Goal: Task Accomplishment & Management: Manage account settings

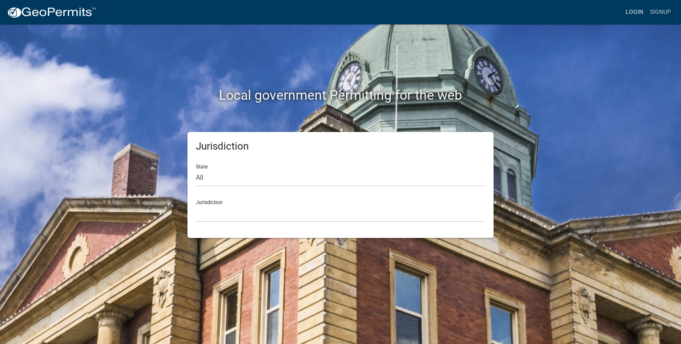
click at [641, 14] on link "Login" at bounding box center [634, 12] width 24 height 16
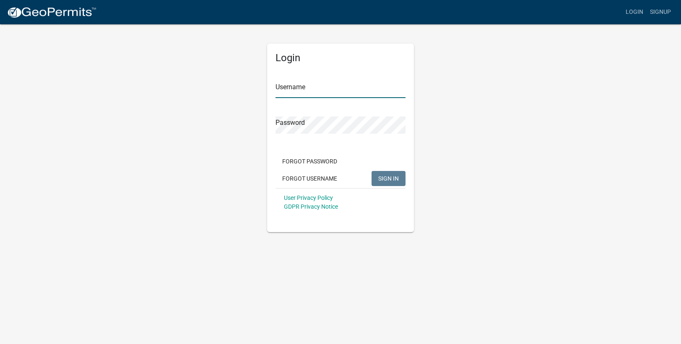
type input "kloehrer"
click at [387, 180] on span "SIGN IN" at bounding box center [388, 178] width 21 height 7
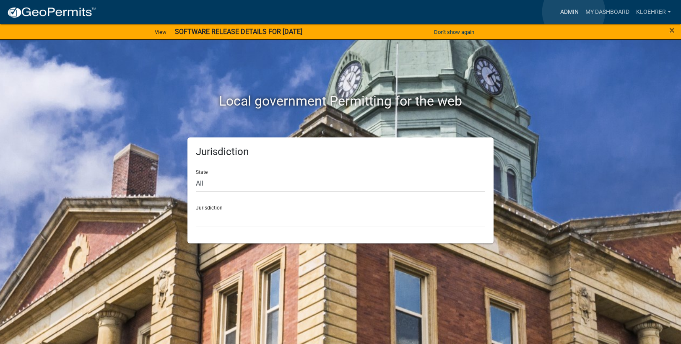
click at [573, 12] on link "Admin" at bounding box center [569, 12] width 25 height 16
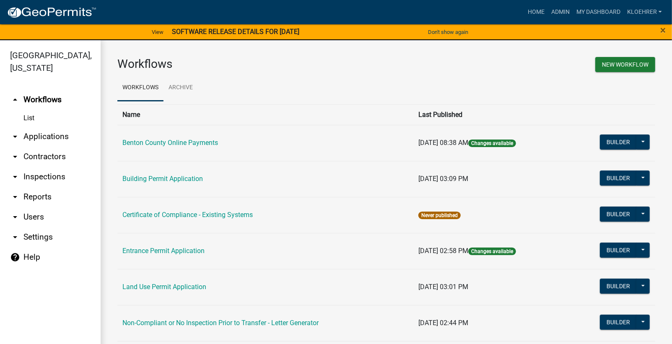
click at [44, 196] on link "arrow_drop_down Reports" at bounding box center [50, 197] width 101 height 20
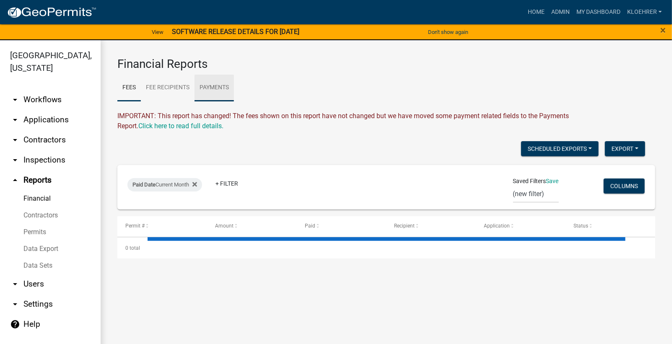
click at [220, 89] on link "Payments" at bounding box center [214, 88] width 39 height 27
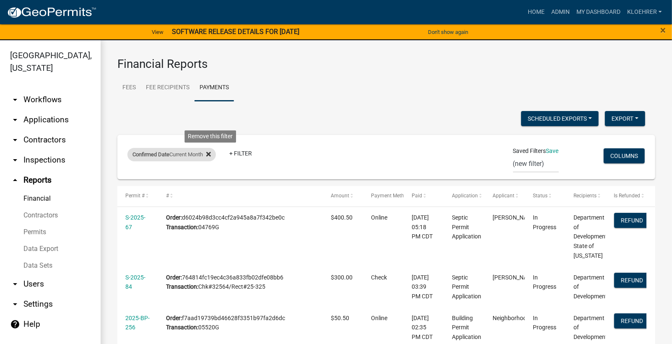
click at [211, 155] on icon at bounding box center [208, 154] width 5 height 7
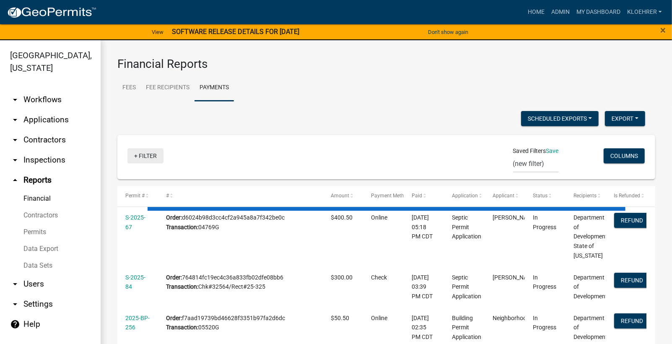
click at [158, 153] on link "+ Filter" at bounding box center [145, 155] width 36 height 15
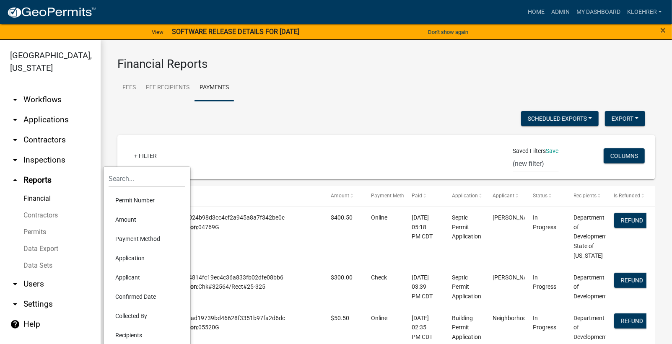
click at [127, 293] on li "Confirmed Date" at bounding box center [147, 296] width 77 height 19
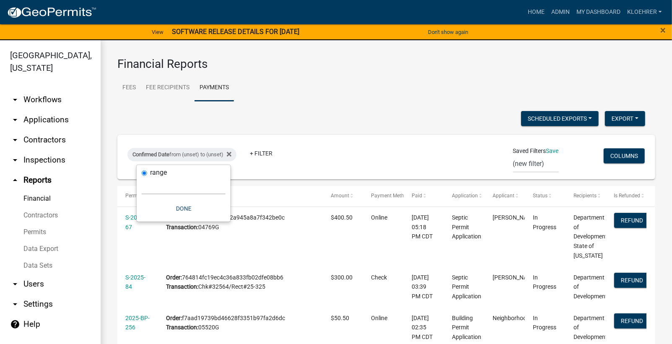
click at [161, 186] on select "[DATE] [DATE] Current Week Previous Week Current Month Last Month Current Calen…" at bounding box center [184, 185] width 84 height 17
select select "custom"
click at [142, 177] on select "[DATE] [DATE] Current Week Previous Week Current Month Last Month Current Calen…" at bounding box center [184, 185] width 84 height 17
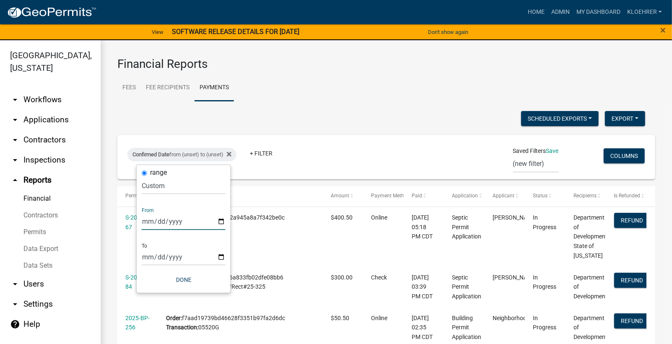
click at [177, 220] on input "date" at bounding box center [184, 221] width 84 height 17
click at [222, 223] on input "date" at bounding box center [184, 221] width 84 height 17
type input "[DATE]"
click at [228, 257] on input "date" at bounding box center [190, 257] width 84 height 17
type input "[DATE]"
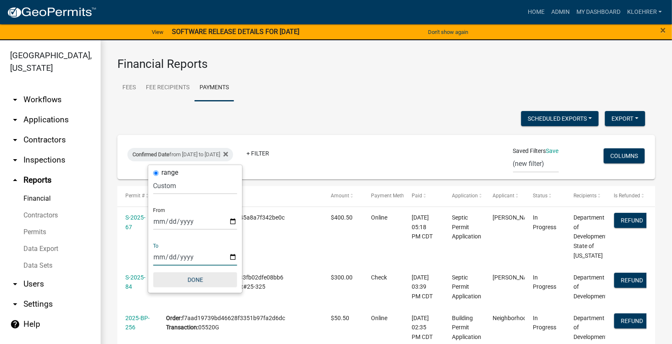
click at [198, 283] on button "Done" at bounding box center [195, 279] width 84 height 15
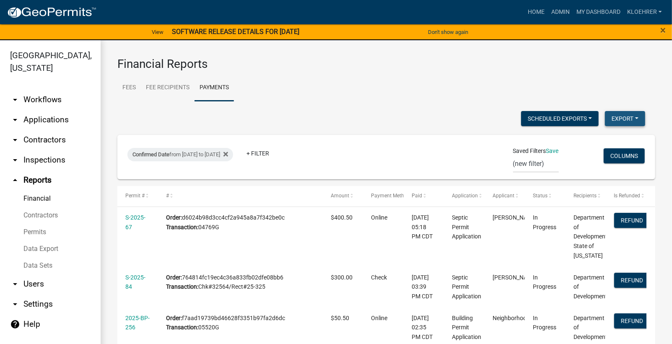
click at [630, 114] on button "Export" at bounding box center [625, 118] width 40 height 15
click at [576, 138] on button "Excel Format (.xlsx)" at bounding box center [605, 140] width 78 height 20
click at [307, 112] on div "Scheduled Exports + Create New Export Excel Format (.xlsx) CSV Format (.csv)" at bounding box center [381, 119] width 540 height 17
click at [222, 154] on div "Confirmed Date from [DATE] to [DATE]" at bounding box center [180, 154] width 106 height 13
select select "custom"
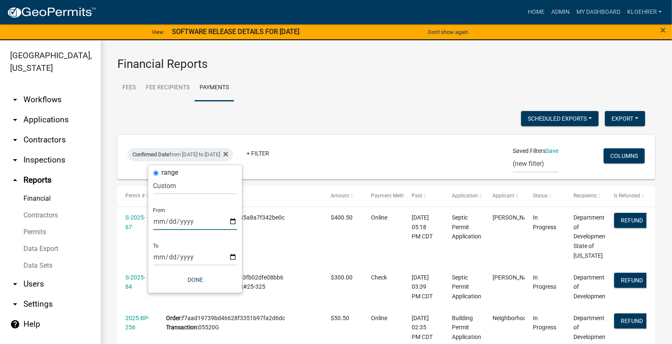
click at [232, 220] on input "[DATE]" at bounding box center [195, 221] width 84 height 17
type input "[DATE]"
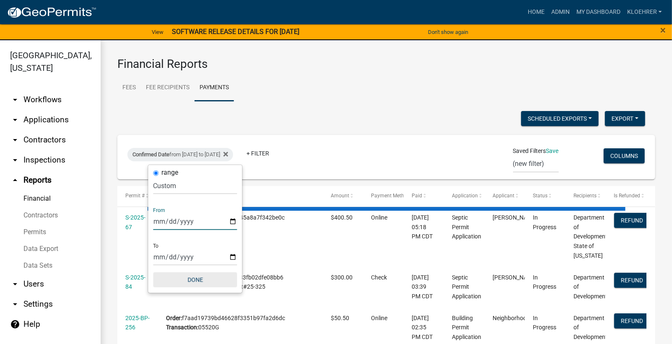
click at [205, 281] on button "Done" at bounding box center [195, 279] width 84 height 15
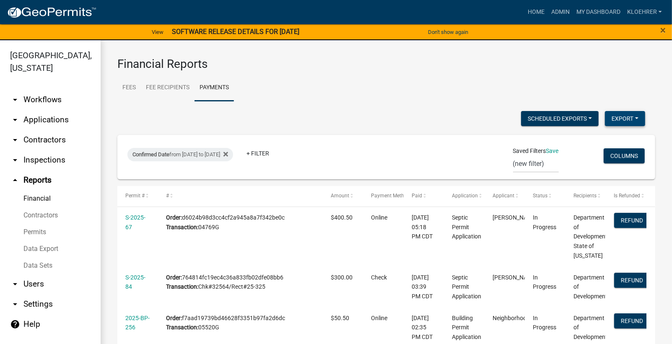
click at [622, 118] on button "Export" at bounding box center [625, 118] width 40 height 15
click at [576, 142] on button "Excel Format (.xlsx)" at bounding box center [605, 140] width 78 height 20
drag, startPoint x: 44, startPoint y: 195, endPoint x: 73, endPoint y: 185, distance: 31.2
click at [44, 195] on link "Financial" at bounding box center [50, 198] width 101 height 17
click at [222, 85] on link "Payments" at bounding box center [214, 88] width 39 height 27
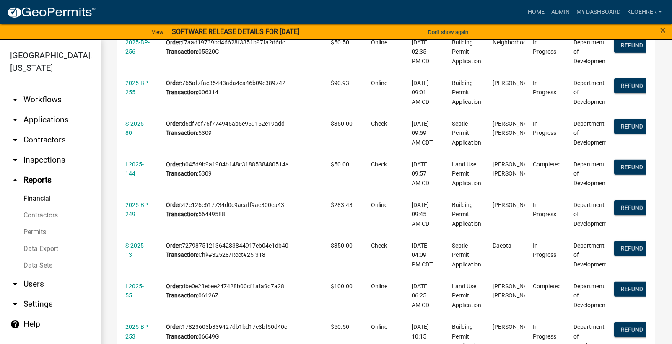
scroll to position [319, 0]
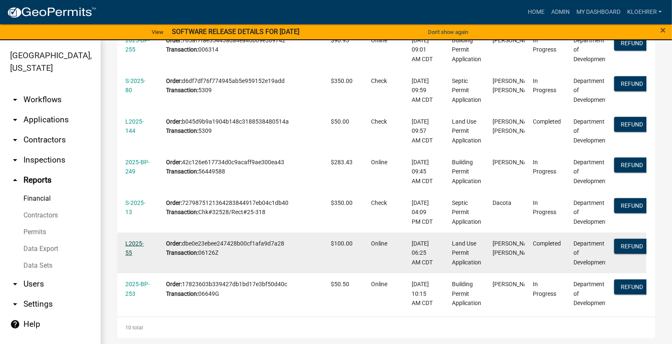
click at [139, 244] on link "L2025-55" at bounding box center [134, 248] width 18 height 16
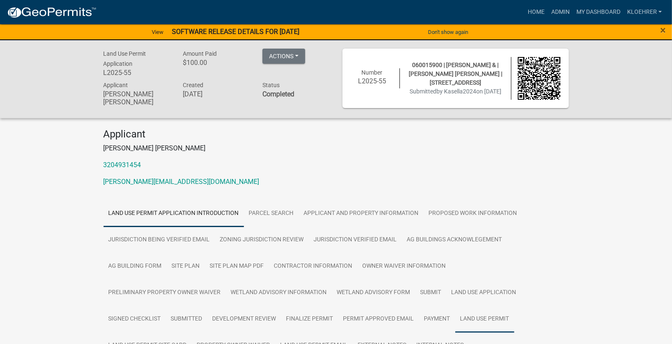
click at [455, 319] on link "Land Use Permit" at bounding box center [484, 319] width 59 height 27
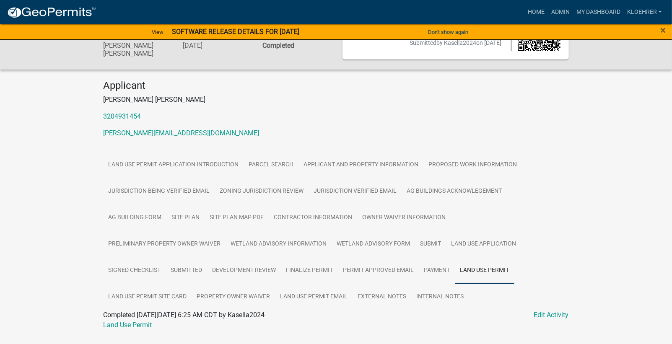
scroll to position [68, 0]
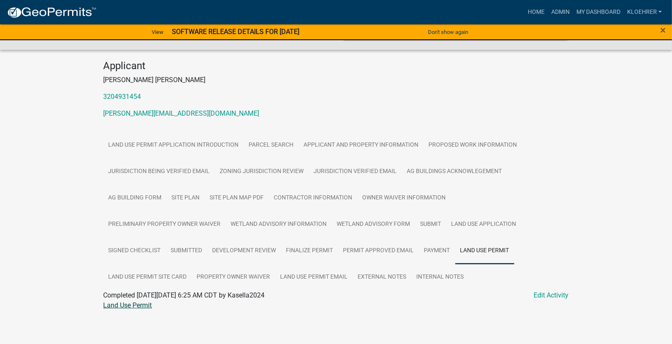
click at [144, 306] on link "Land Use Permit" at bounding box center [128, 305] width 49 height 8
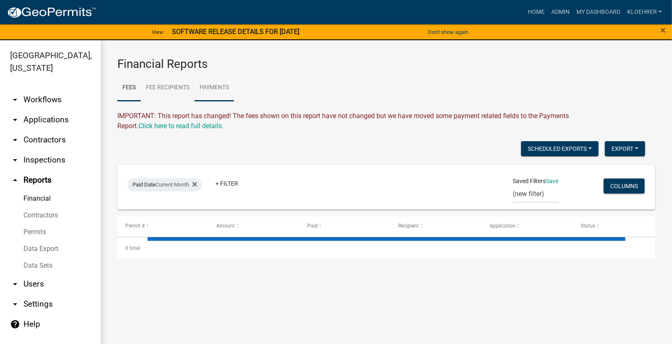
click at [231, 86] on link "Payments" at bounding box center [214, 88] width 39 height 27
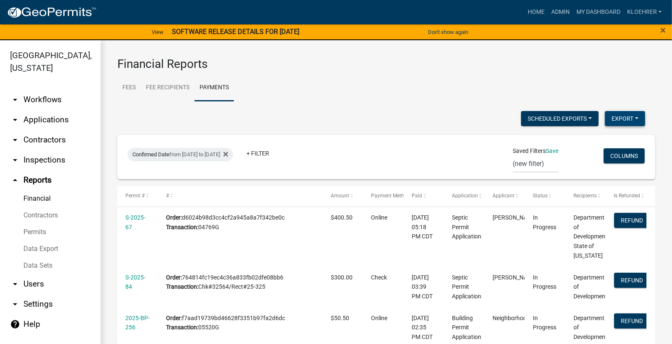
click at [612, 117] on button "Export" at bounding box center [625, 118] width 40 height 15
click at [583, 142] on button "Excel Format (.xlsx)" at bounding box center [605, 140] width 78 height 20
click at [392, 85] on ul "Fees Fee Recipients Payments" at bounding box center [386, 88] width 538 height 26
click at [612, 157] on button "Columns" at bounding box center [624, 155] width 41 height 15
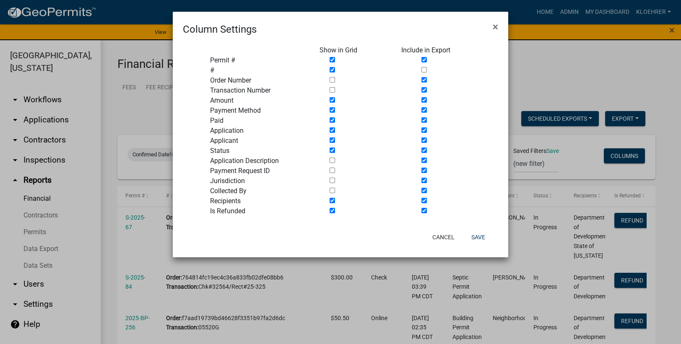
drag, startPoint x: 280, startPoint y: 22, endPoint x: 376, endPoint y: 13, distance: 96.4
click at [376, 13] on div "Column Settings ×" at bounding box center [340, 24] width 335 height 25
click at [425, 88] on input "checkbox" at bounding box center [423, 89] width 5 height 5
checkbox input "false"
click at [424, 158] on input "checkbox" at bounding box center [423, 160] width 5 height 5
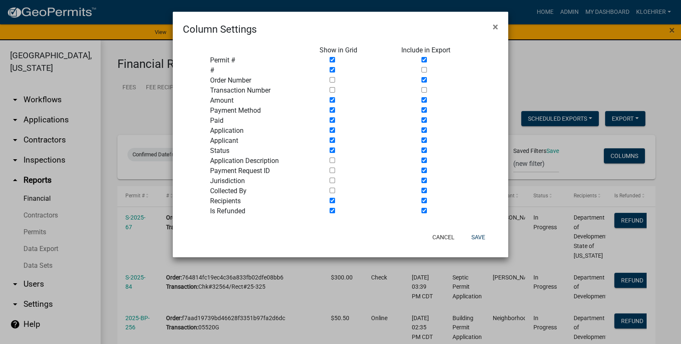
checkbox input "false"
click at [424, 210] on input "checkbox" at bounding box center [423, 210] width 5 height 5
checkbox input "false"
click at [424, 192] on input "checkbox" at bounding box center [423, 190] width 5 height 5
checkbox input "false"
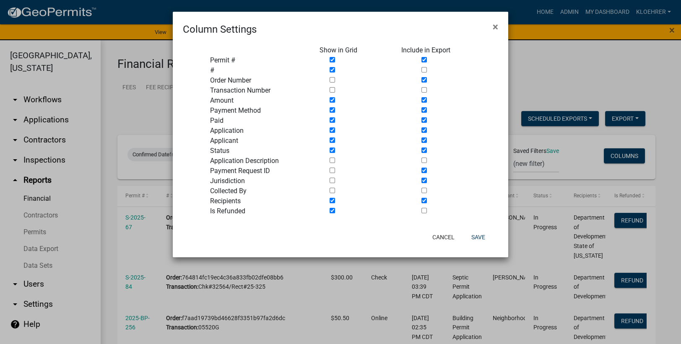
click at [422, 180] on input "checkbox" at bounding box center [423, 180] width 5 height 5
checkbox input "false"
click at [424, 168] on input "checkbox" at bounding box center [423, 170] width 5 height 5
checkbox input "false"
click at [424, 151] on input "checkbox" at bounding box center [423, 150] width 5 height 5
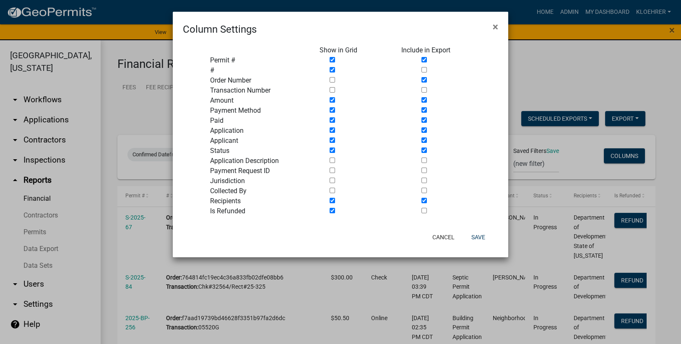
checkbox input "false"
click at [424, 119] on input "checkbox" at bounding box center [423, 119] width 5 height 5
click at [424, 120] on input "checkbox" at bounding box center [423, 119] width 5 height 5
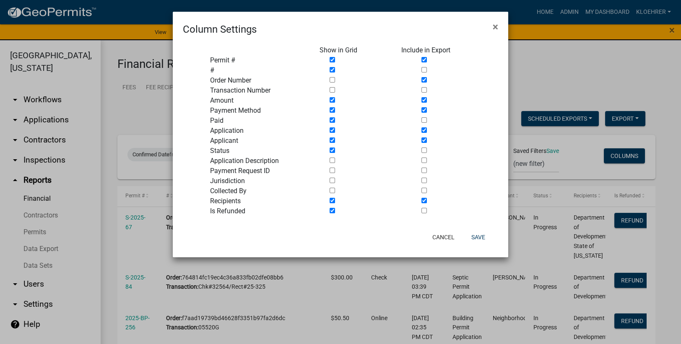
checkbox input "true"
click at [423, 130] on input "checkbox" at bounding box center [423, 129] width 5 height 5
checkbox input "false"
click at [423, 200] on input "checkbox" at bounding box center [423, 200] width 5 height 5
checkbox input "false"
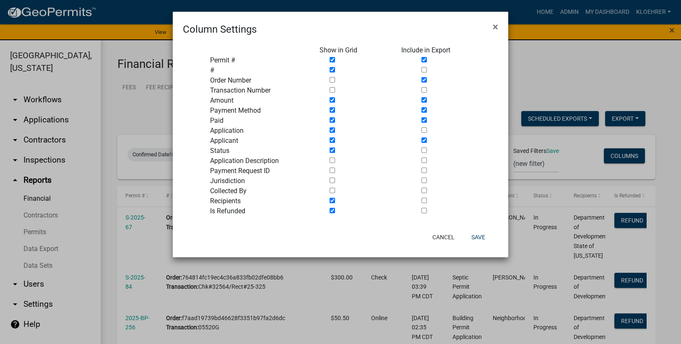
click at [424, 160] on input "checkbox" at bounding box center [423, 160] width 5 height 5
checkbox input "true"
click at [424, 119] on input "checkbox" at bounding box center [423, 119] width 5 height 5
checkbox input "false"
click at [476, 234] on button "Save" at bounding box center [477, 237] width 27 height 15
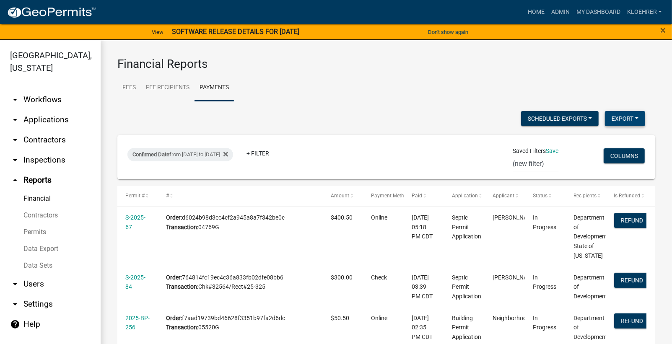
click at [612, 121] on button "Export" at bounding box center [625, 118] width 40 height 15
click at [581, 138] on button "Excel Format (.xlsx)" at bounding box center [605, 140] width 78 height 20
click at [409, 64] on h3 "Financial Reports" at bounding box center [386, 64] width 538 height 14
click at [621, 155] on button "Columns" at bounding box center [624, 155] width 41 height 15
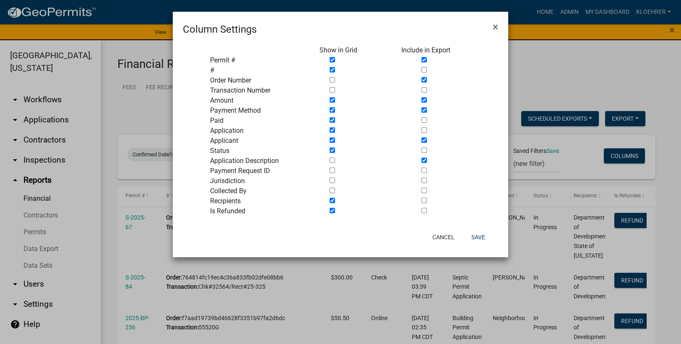
click at [424, 139] on input "checkbox" at bounding box center [423, 139] width 5 height 5
checkbox input "false"
click at [482, 240] on button "Save" at bounding box center [477, 237] width 27 height 15
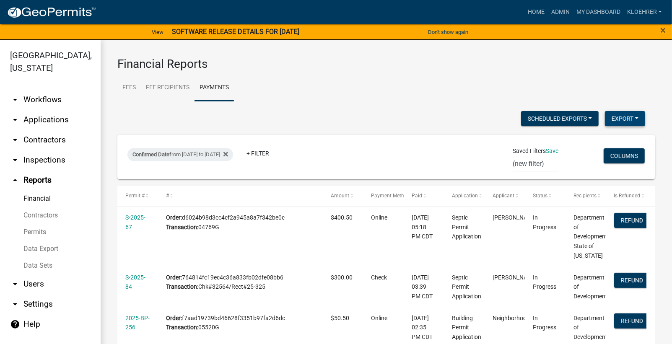
click at [620, 121] on button "Export" at bounding box center [625, 118] width 40 height 15
click at [578, 139] on button "Excel Format (.xlsx)" at bounding box center [605, 140] width 78 height 20
click at [650, 32] on div "×" at bounding box center [644, 32] width 56 height 18
click at [620, 159] on button "Columns" at bounding box center [624, 155] width 41 height 15
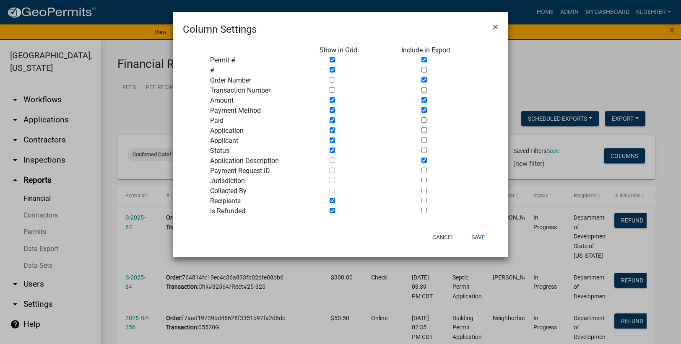
click at [424, 120] on input "checkbox" at bounding box center [423, 119] width 5 height 5
checkbox input "true"
click at [477, 236] on button "Save" at bounding box center [477, 237] width 27 height 15
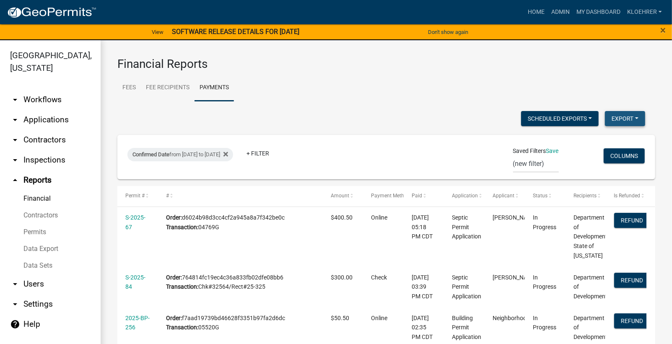
click at [613, 117] on button "Export" at bounding box center [625, 118] width 40 height 15
click at [573, 138] on button "Excel Format (.xlsx)" at bounding box center [605, 140] width 78 height 20
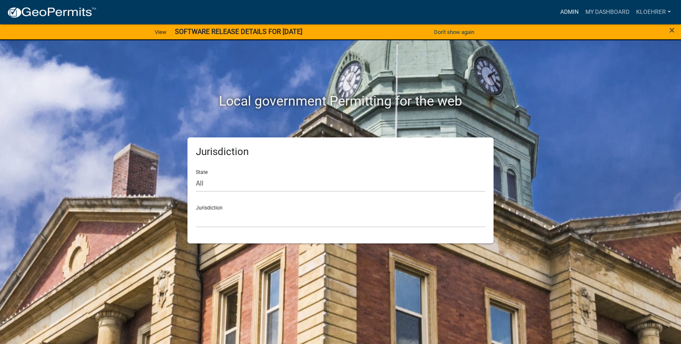
click at [572, 8] on link "Admin" at bounding box center [569, 12] width 25 height 16
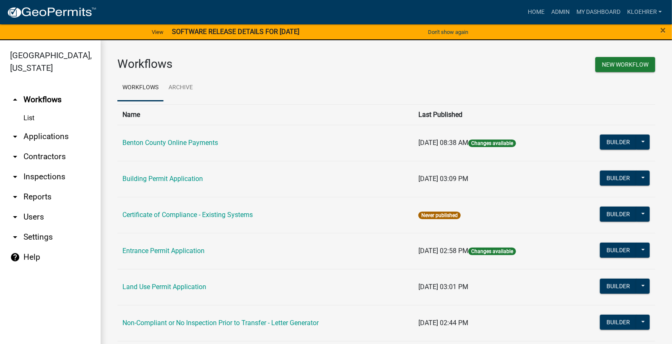
click at [38, 198] on link "arrow_drop_down Reports" at bounding box center [50, 197] width 101 height 20
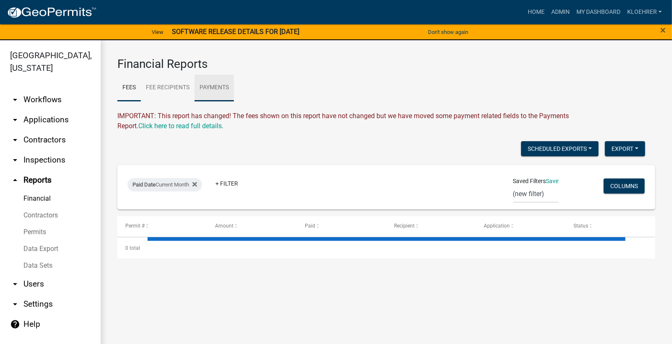
click at [213, 85] on link "Payments" at bounding box center [214, 88] width 39 height 27
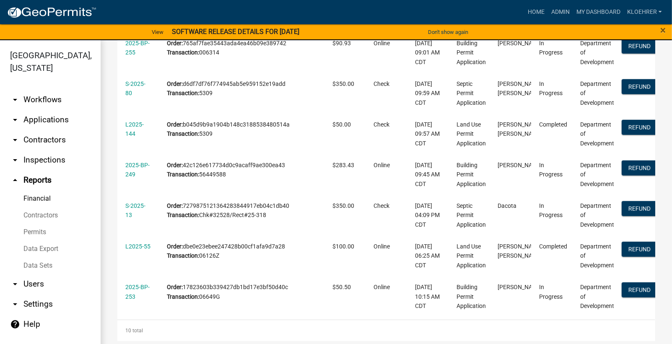
scroll to position [319, 0]
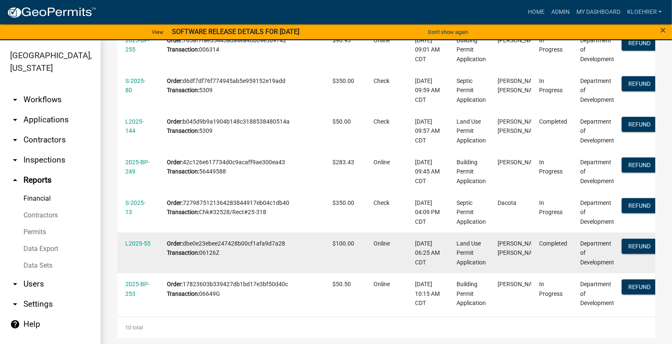
click at [149, 239] on div "L2025-55" at bounding box center [137, 244] width 25 height 10
click at [148, 242] on link "L2025-55" at bounding box center [137, 243] width 25 height 7
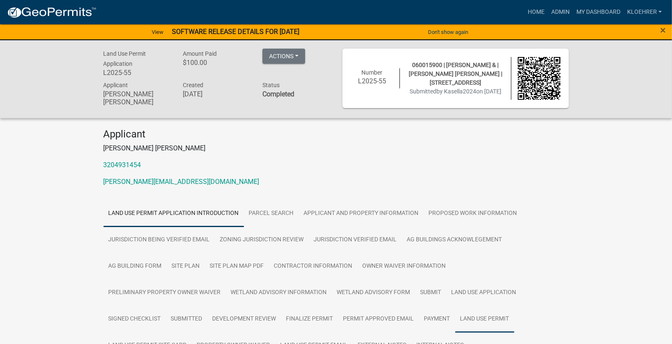
click at [455, 317] on link "Land Use Permit" at bounding box center [484, 319] width 59 height 27
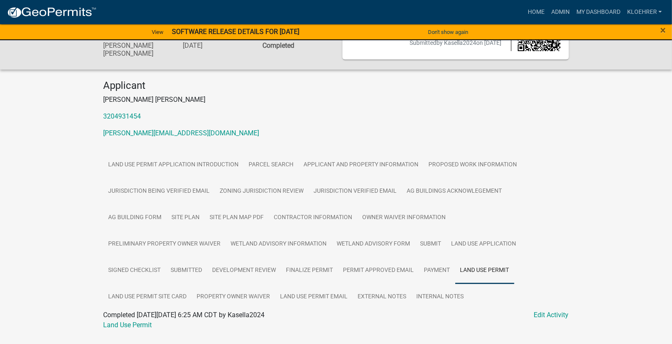
scroll to position [68, 0]
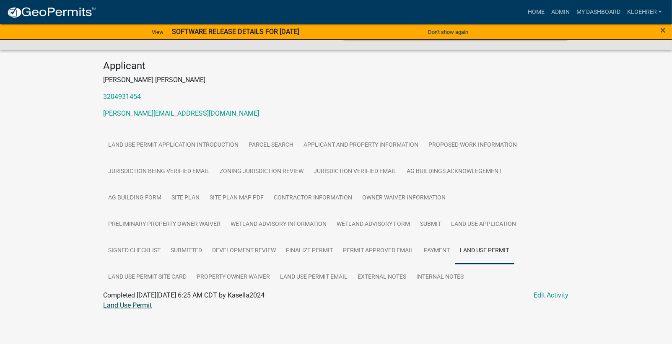
click at [129, 304] on link "Land Use Permit" at bounding box center [128, 305] width 49 height 8
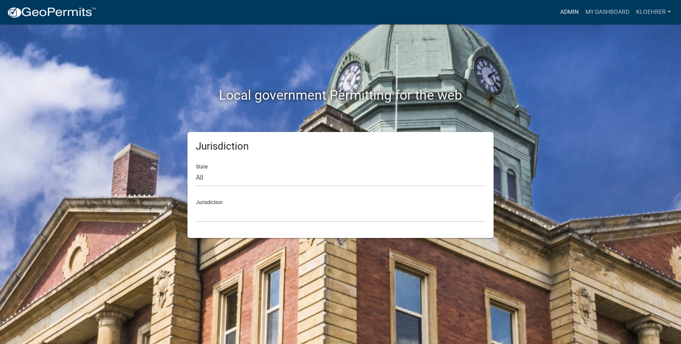
click at [566, 11] on link "Admin" at bounding box center [569, 12] width 25 height 16
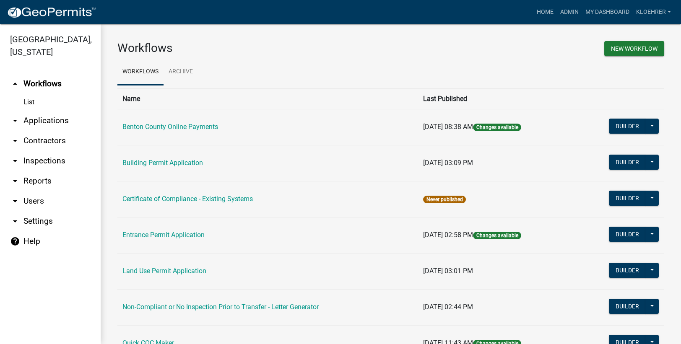
click at [60, 122] on link "arrow_drop_down Applications" at bounding box center [50, 121] width 101 height 20
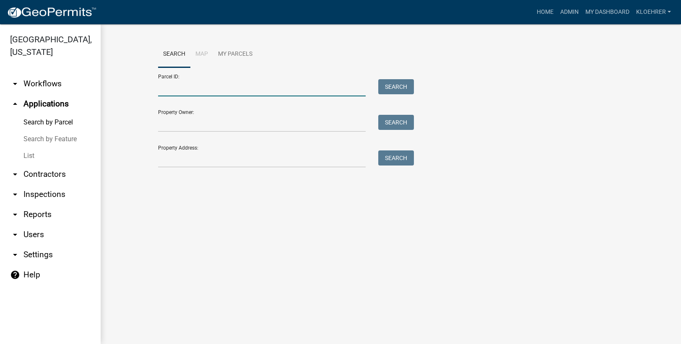
click at [190, 89] on input "Parcel ID:" at bounding box center [262, 87] width 208 height 17
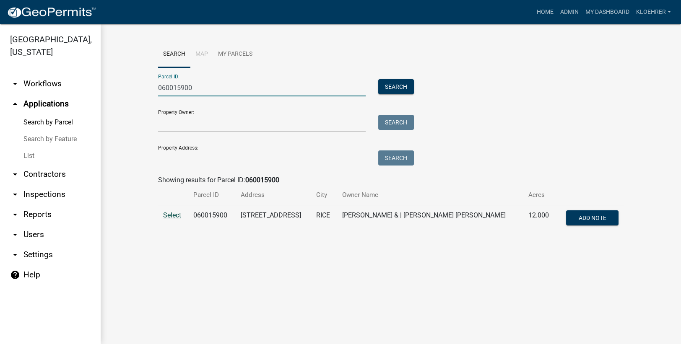
type input "060015900"
click at [169, 214] on span "Select" at bounding box center [172, 215] width 18 height 8
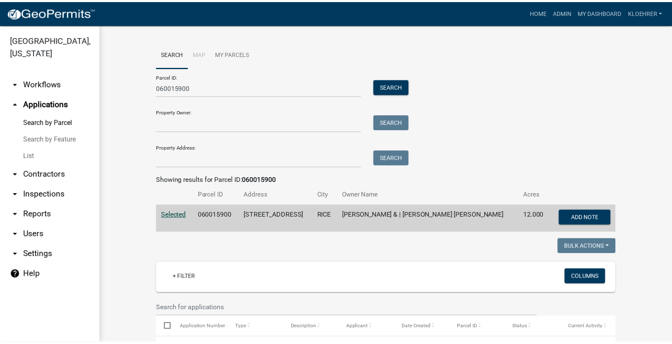
scroll to position [271, 0]
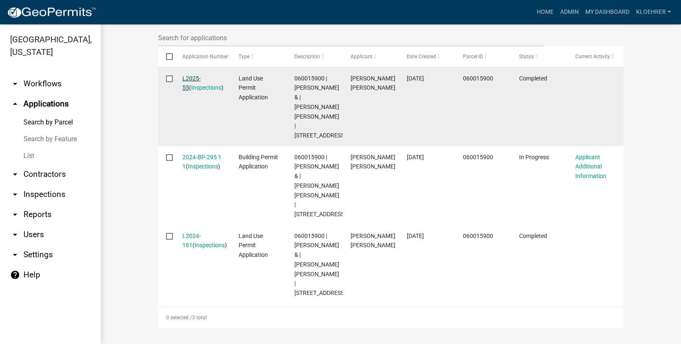
click at [191, 77] on link "L2025-55" at bounding box center [191, 83] width 18 height 16
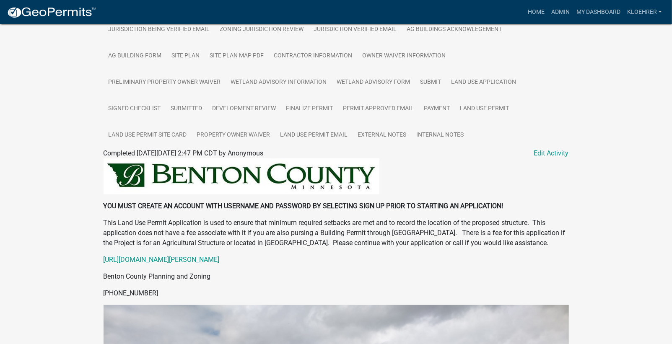
scroll to position [169, 0]
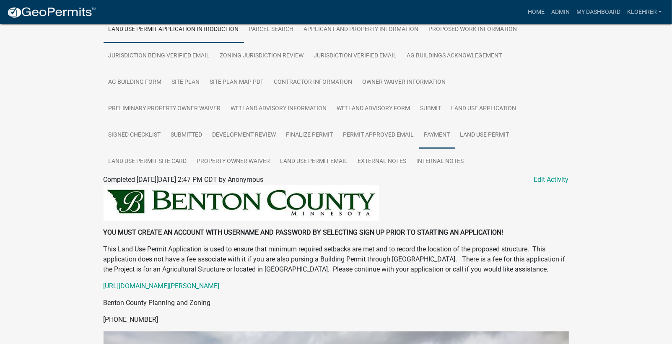
click at [419, 135] on link "Payment" at bounding box center [437, 135] width 36 height 27
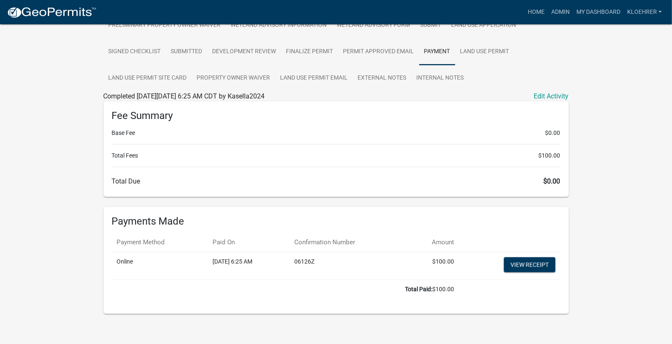
scroll to position [255, 0]
